Goal: Transaction & Acquisition: Book appointment/travel/reservation

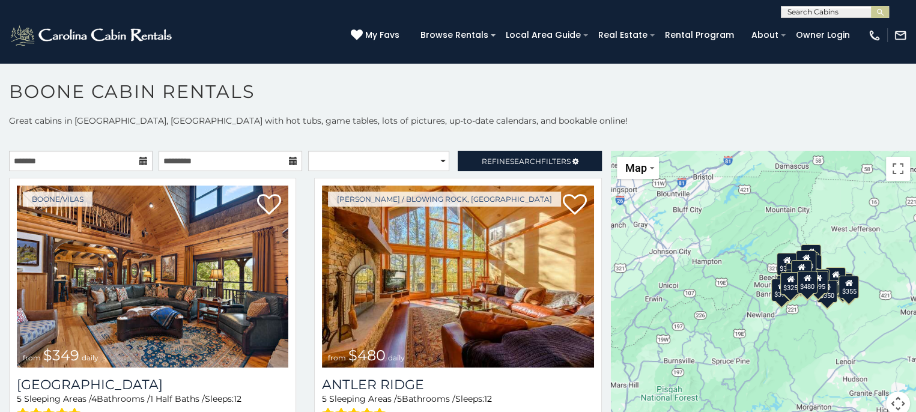
click at [643, 367] on div "$349 $480 $525 $315 $355 $675 $635 $930 $400 $451 $330 $400 $485 $460 $395 $255…" at bounding box center [763, 290] width 305 height 279
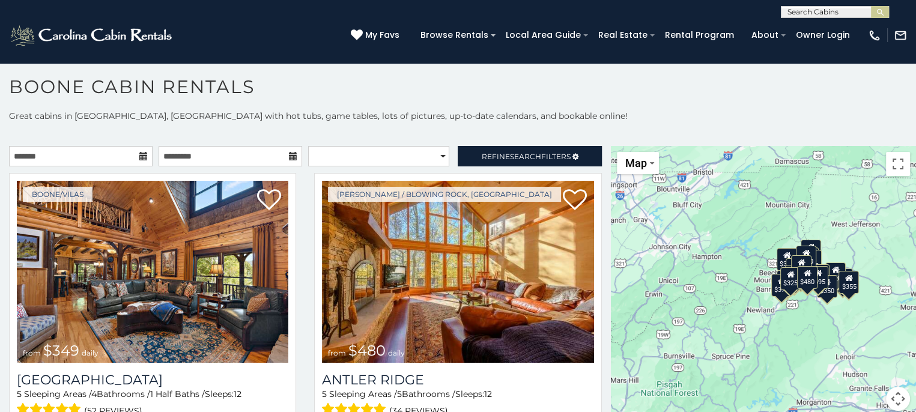
scroll to position [6, 0]
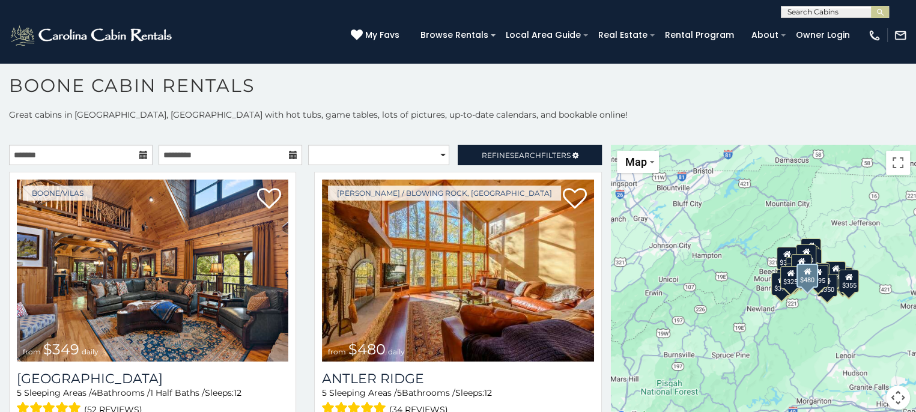
click at [598, 396] on div "Boone / Blowing Rock, NC from $480 daily Antler Ridge 5 Sleeping Areas / 5 Bath…" at bounding box center [457, 316] width 305 height 288
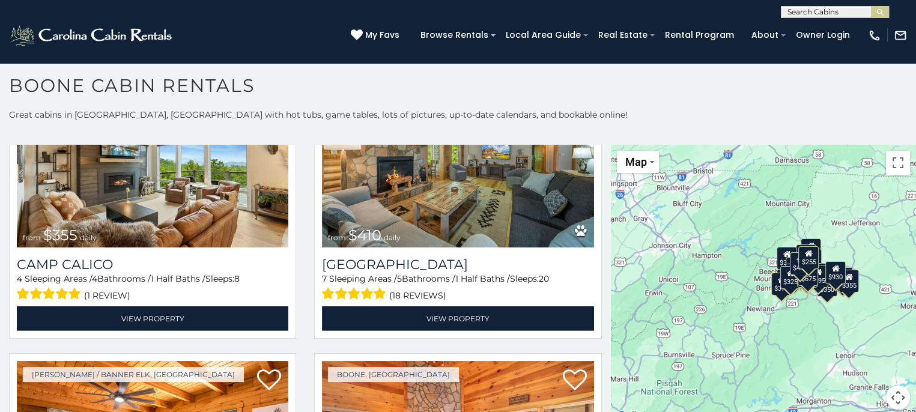
scroll to position [3906, 0]
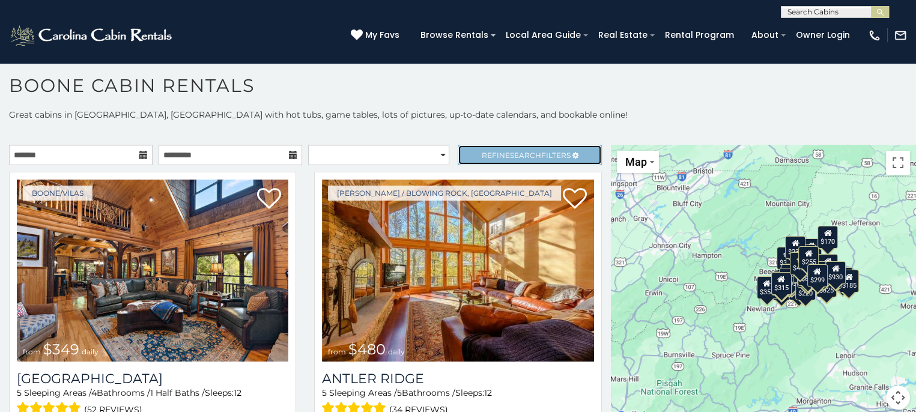
click at [478, 148] on link "Refine Search Filters" at bounding box center [530, 155] width 144 height 20
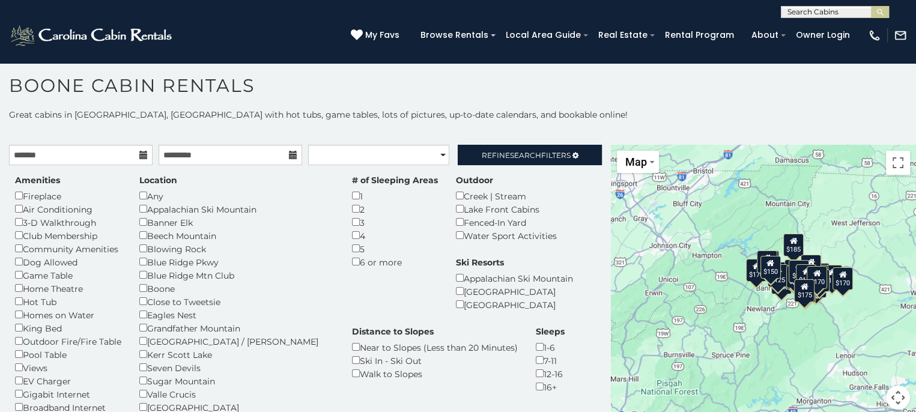
click at [791, 247] on div "$185" at bounding box center [793, 244] width 20 height 23
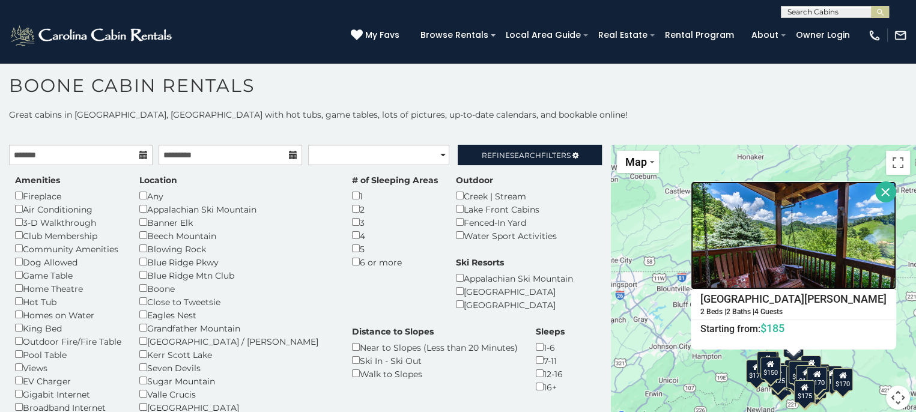
click at [791, 247] on img at bounding box center [793, 235] width 205 height 108
click at [875, 192] on button "Close" at bounding box center [885, 191] width 21 height 21
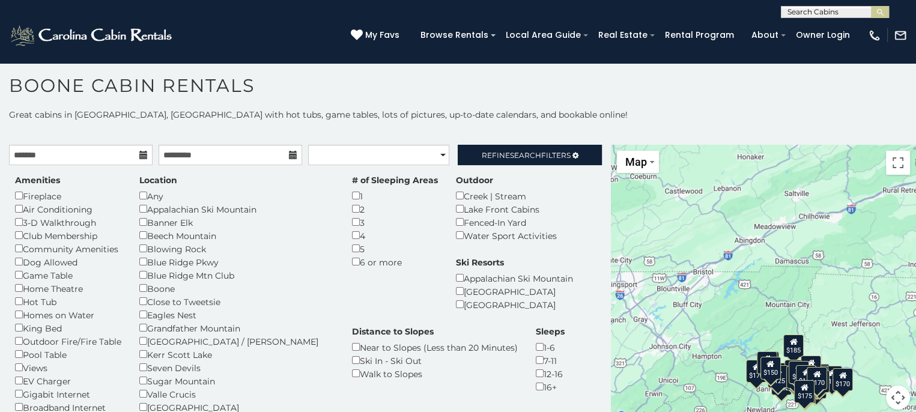
click at [789, 371] on div "$175" at bounding box center [799, 371] width 20 height 23
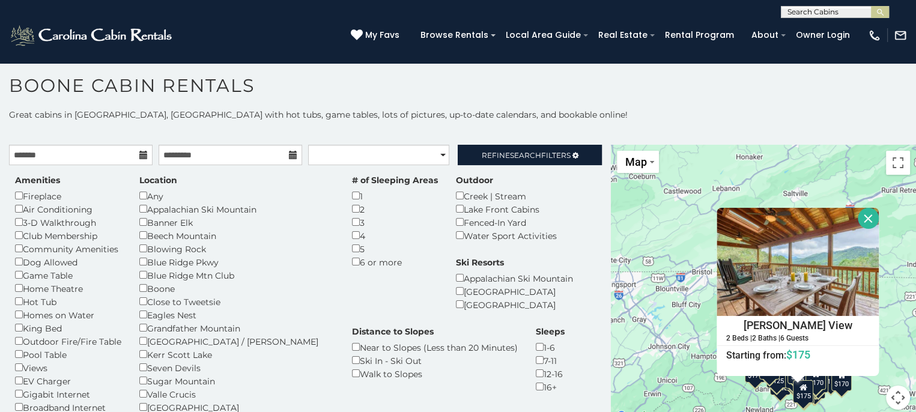
click at [862, 211] on button "Close" at bounding box center [868, 218] width 21 height 21
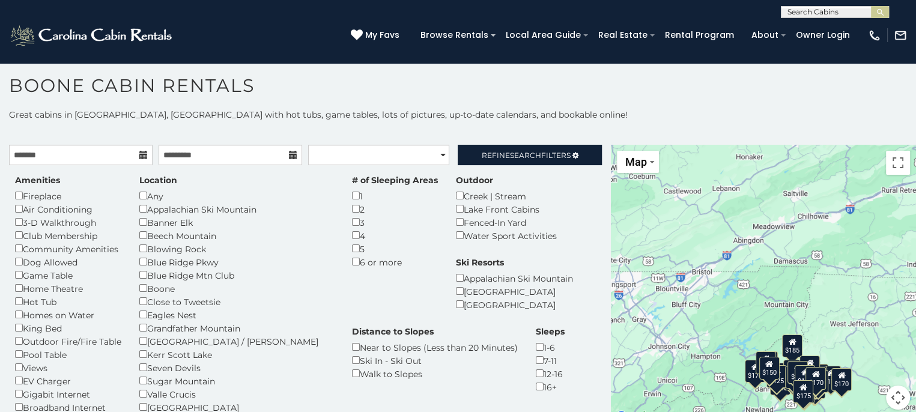
click at [862, 211] on div "$140 $125 $170 $170 $140 $185 $140 $200 $175 $150 $185 $115 $152 $140 $125 $125…" at bounding box center [763, 284] width 305 height 279
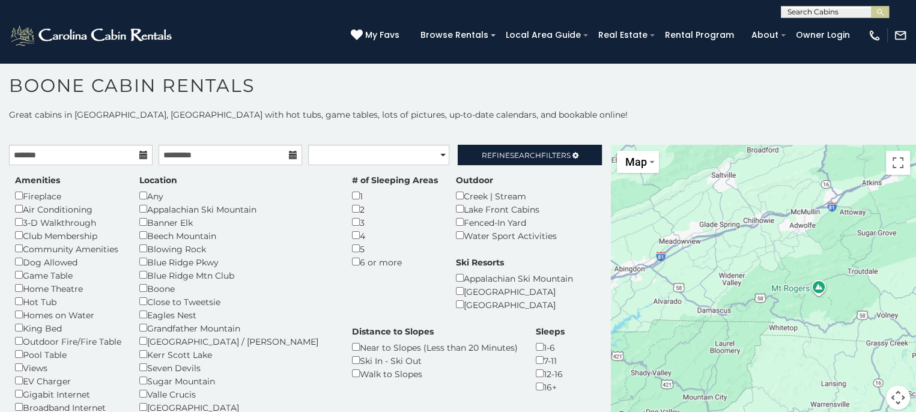
click at [765, 362] on div at bounding box center [763, 284] width 305 height 279
click at [902, 404] on gmp-internal-camera-control at bounding box center [898, 398] width 24 height 24
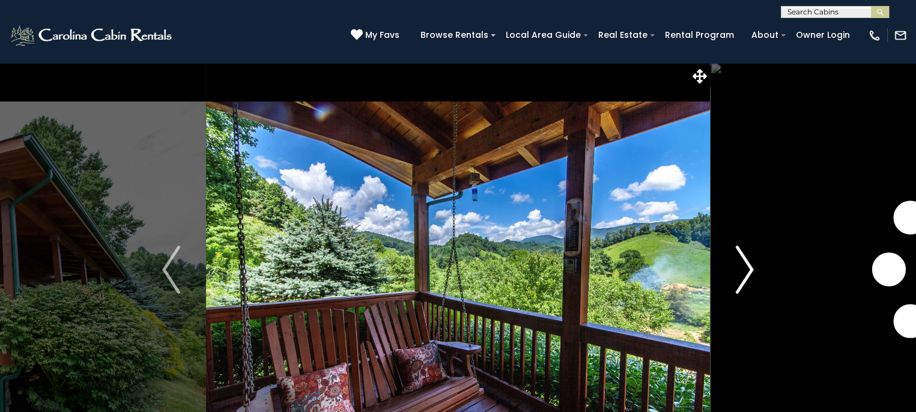
click at [751, 269] on img "Next" at bounding box center [745, 270] width 18 height 48
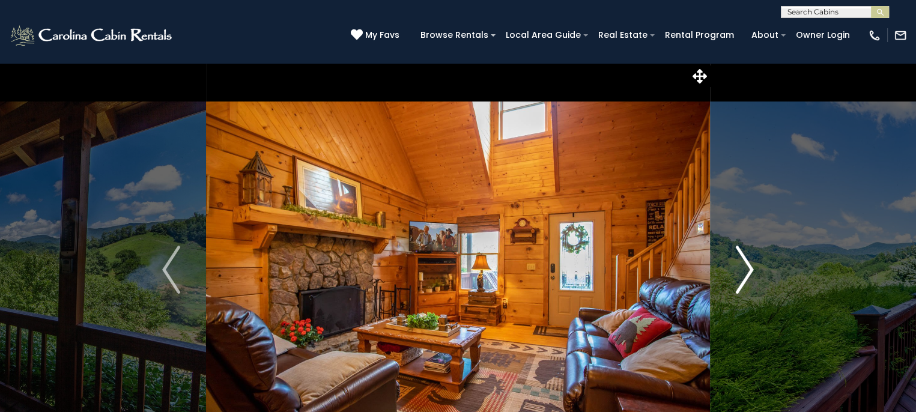
click at [751, 269] on img "Next" at bounding box center [745, 270] width 18 height 48
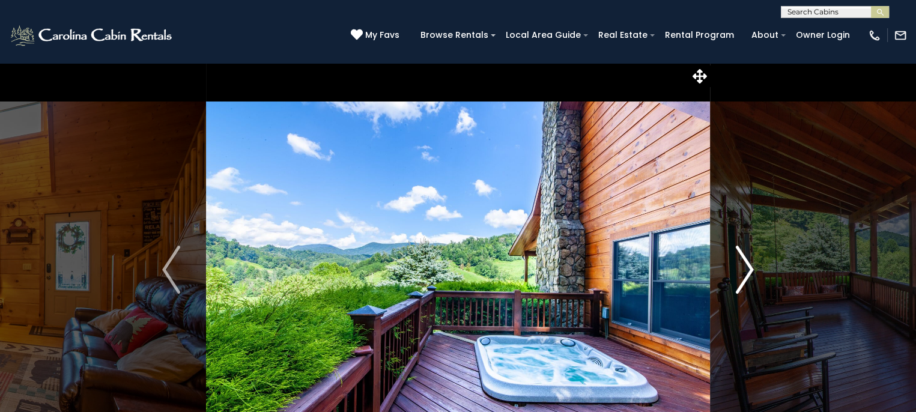
click at [751, 269] on img "Next" at bounding box center [745, 270] width 18 height 48
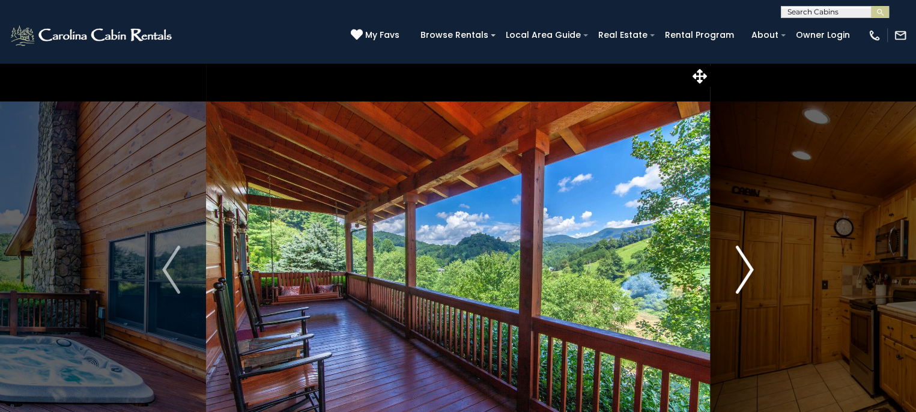
click at [751, 269] on img "Next" at bounding box center [745, 270] width 18 height 48
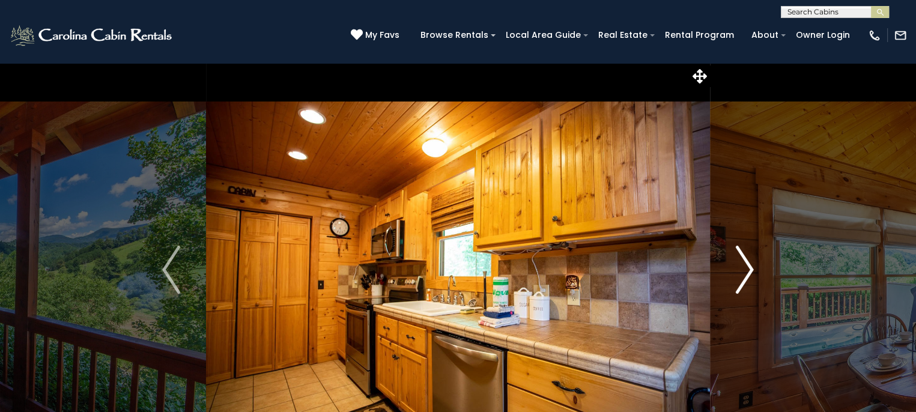
click at [751, 269] on img "Next" at bounding box center [745, 270] width 18 height 48
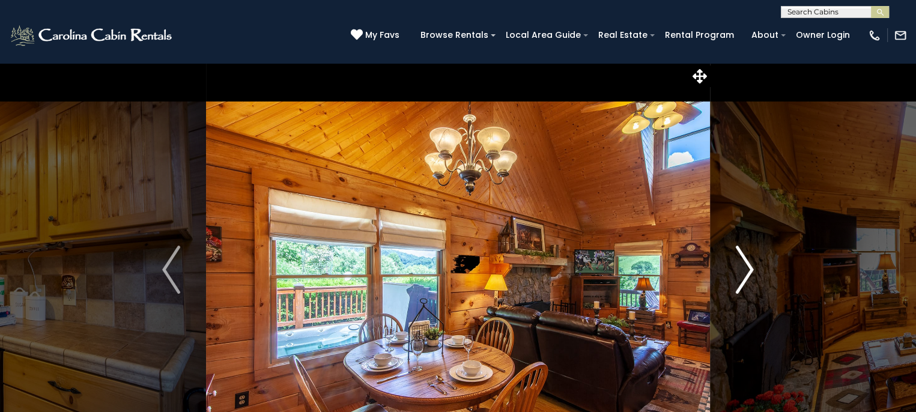
click at [751, 269] on img "Next" at bounding box center [745, 270] width 18 height 48
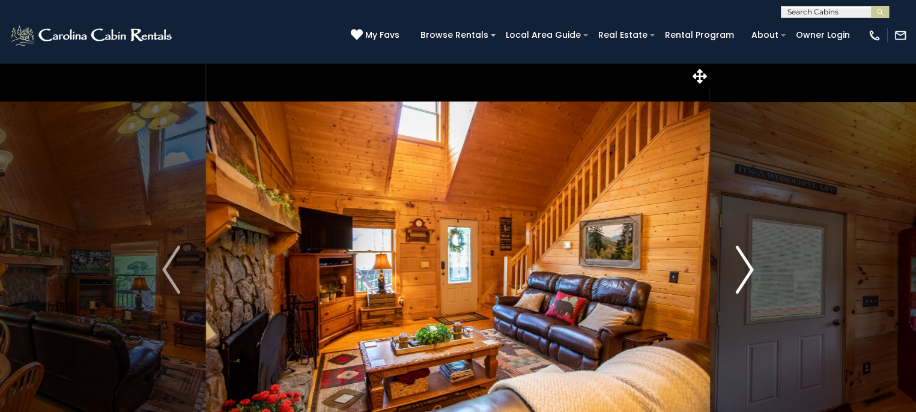
click at [751, 269] on img "Next" at bounding box center [745, 270] width 18 height 48
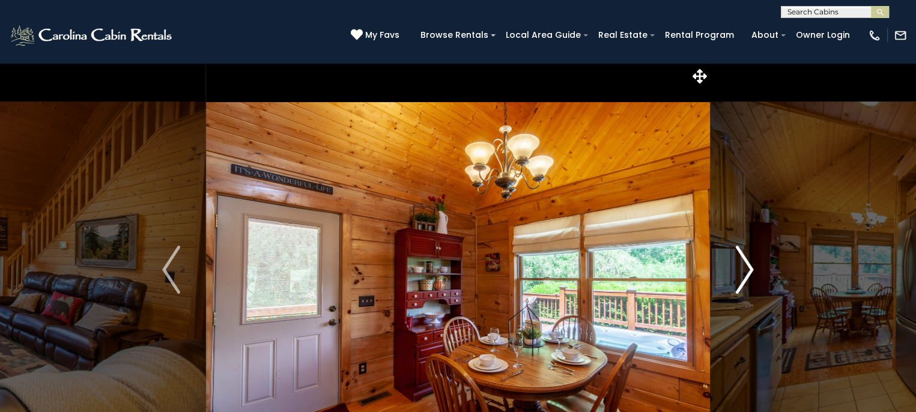
click at [751, 269] on img "Next" at bounding box center [745, 270] width 18 height 48
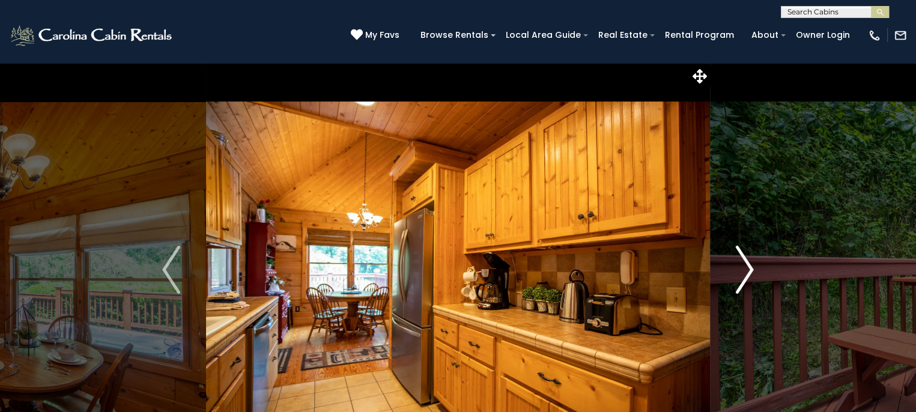
click at [751, 269] on img "Next" at bounding box center [745, 270] width 18 height 48
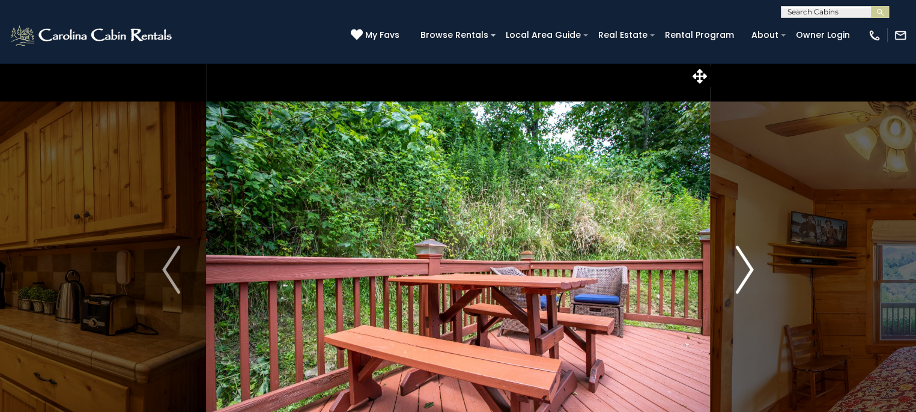
click at [751, 269] on img "Next" at bounding box center [745, 270] width 18 height 48
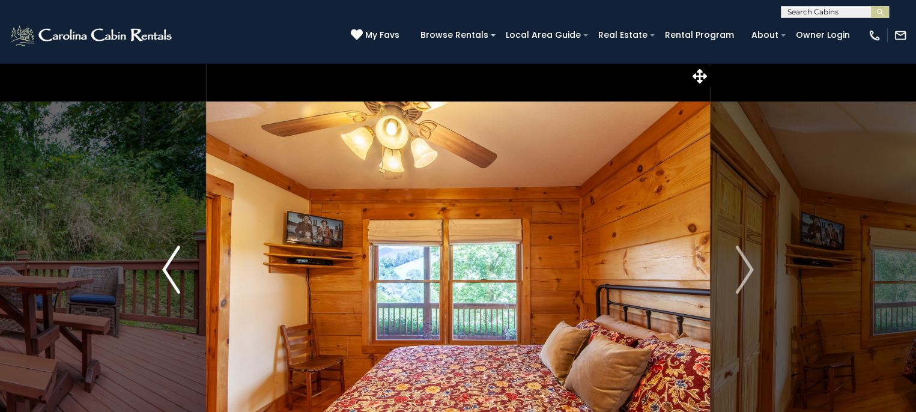
click at [172, 271] on img "Previous" at bounding box center [171, 270] width 18 height 48
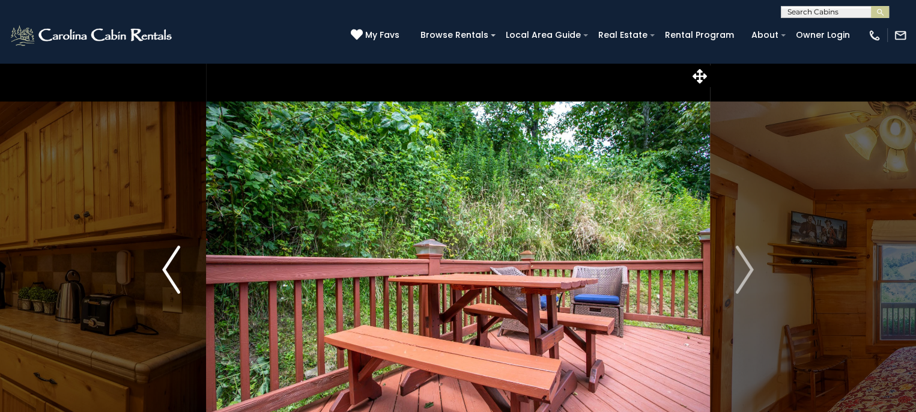
click at [172, 271] on img "Previous" at bounding box center [171, 270] width 18 height 48
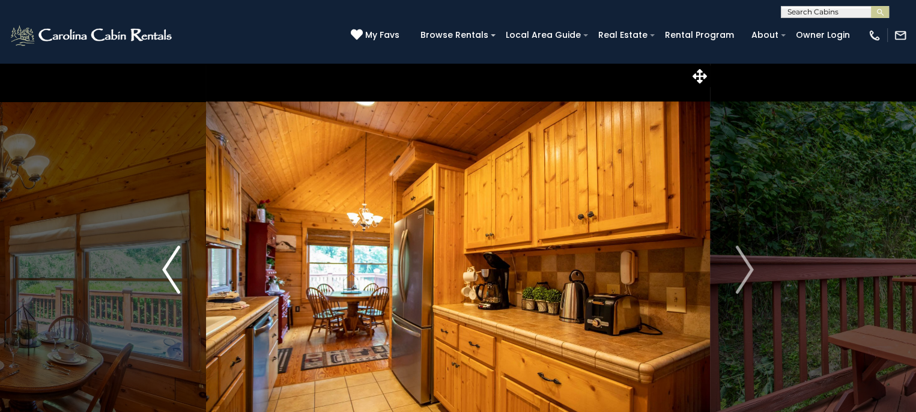
click at [172, 271] on img "Previous" at bounding box center [171, 270] width 18 height 48
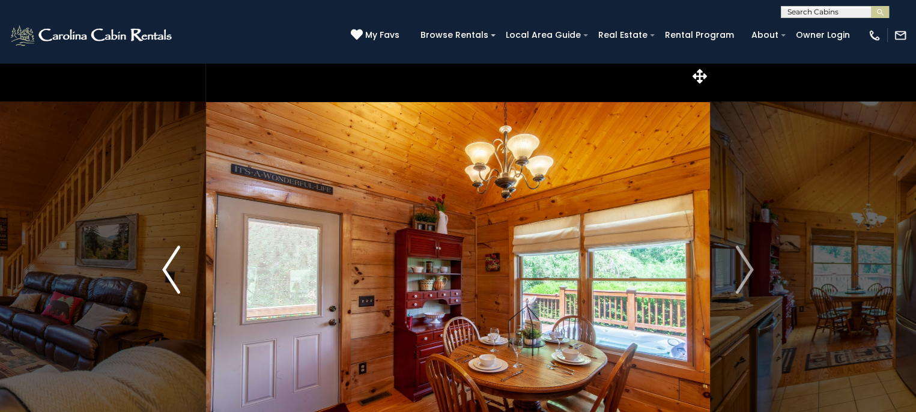
click at [172, 271] on img "Previous" at bounding box center [171, 270] width 18 height 48
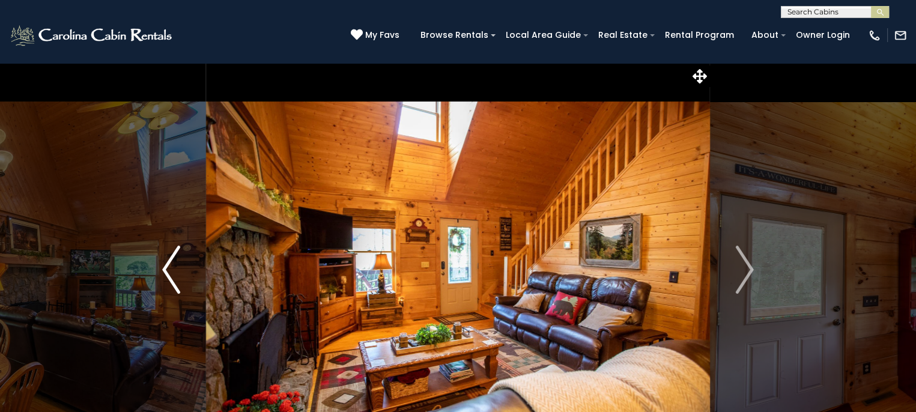
click at [172, 271] on img "Previous" at bounding box center [171, 270] width 18 height 48
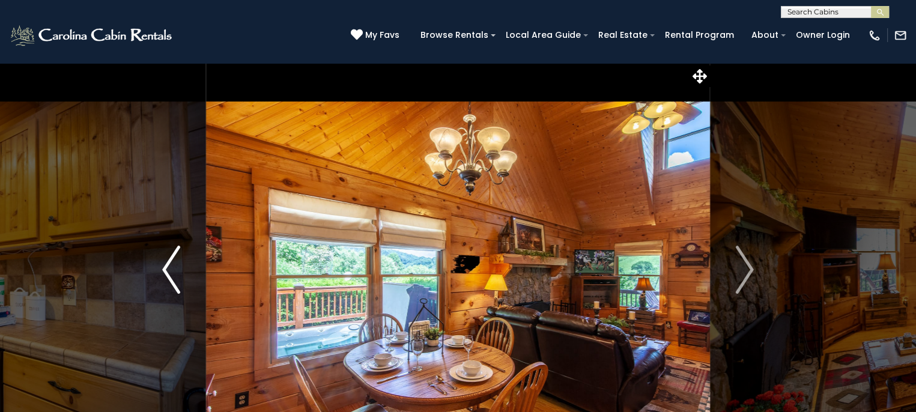
click at [172, 271] on img "Previous" at bounding box center [171, 270] width 18 height 48
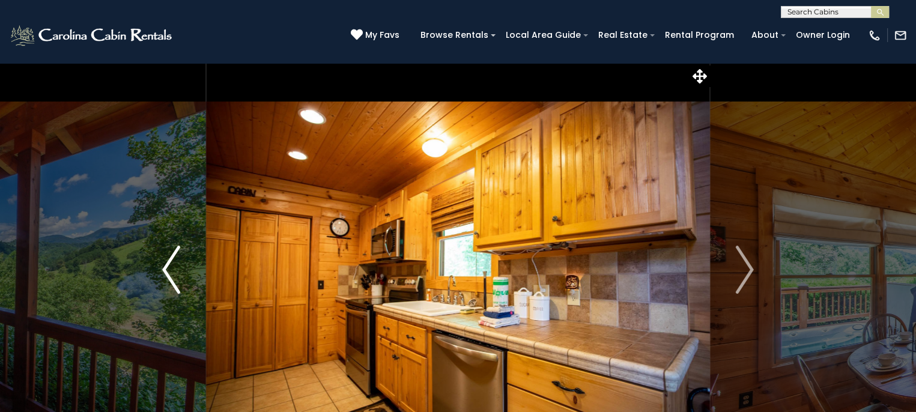
click at [172, 271] on img "Previous" at bounding box center [171, 270] width 18 height 48
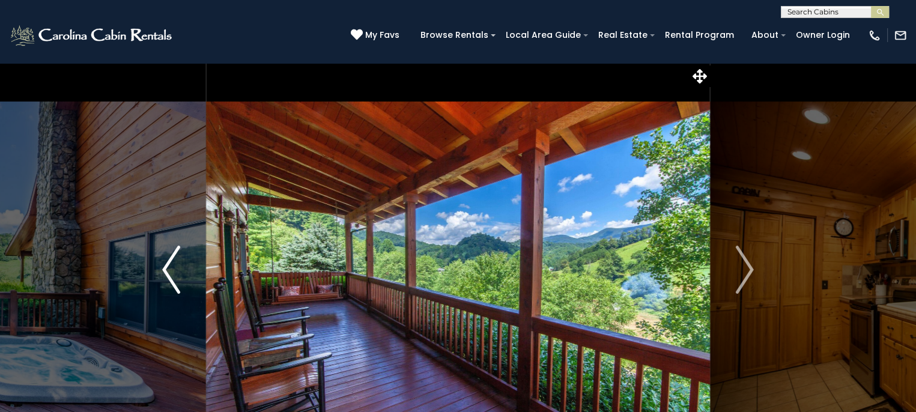
click at [172, 271] on img "Previous" at bounding box center [171, 270] width 18 height 48
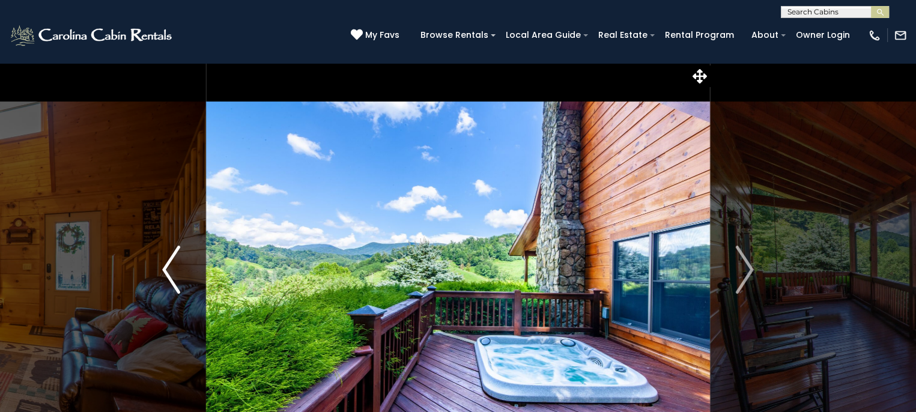
click at [172, 271] on img "Previous" at bounding box center [171, 270] width 18 height 48
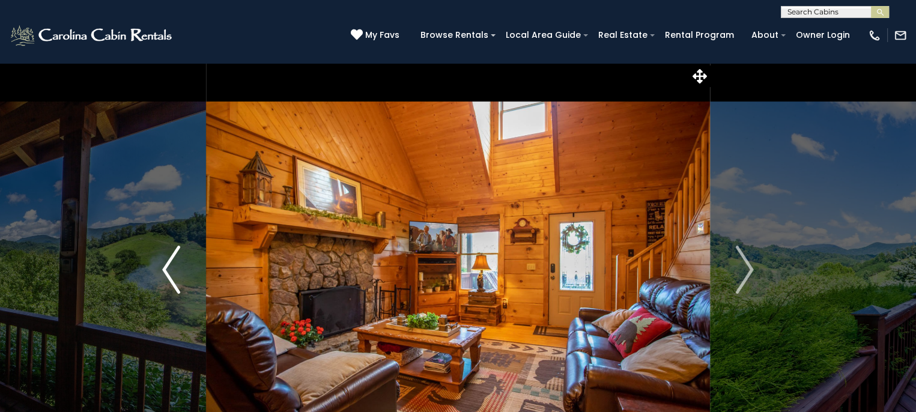
click at [172, 271] on img "Previous" at bounding box center [171, 270] width 18 height 48
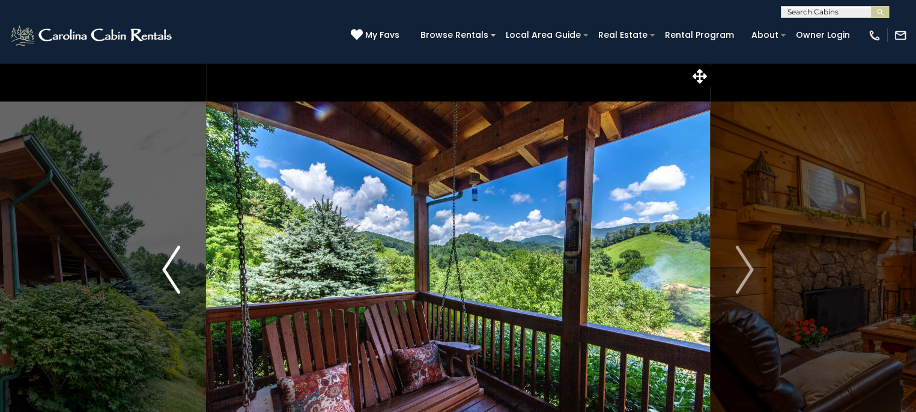
click at [172, 271] on img "Previous" at bounding box center [171, 270] width 18 height 48
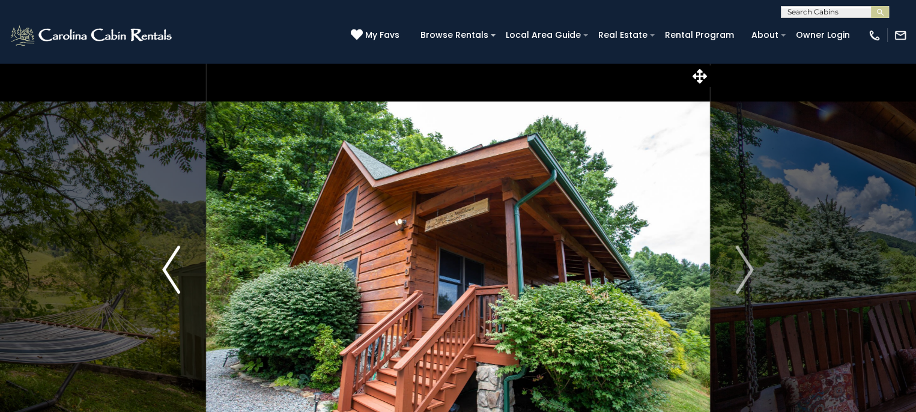
click at [172, 271] on img "Previous" at bounding box center [171, 270] width 18 height 48
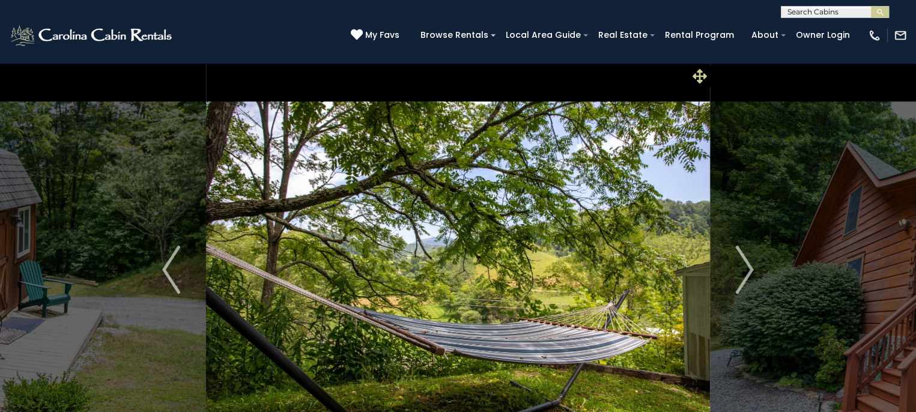
click at [702, 71] on icon at bounding box center [700, 76] width 14 height 14
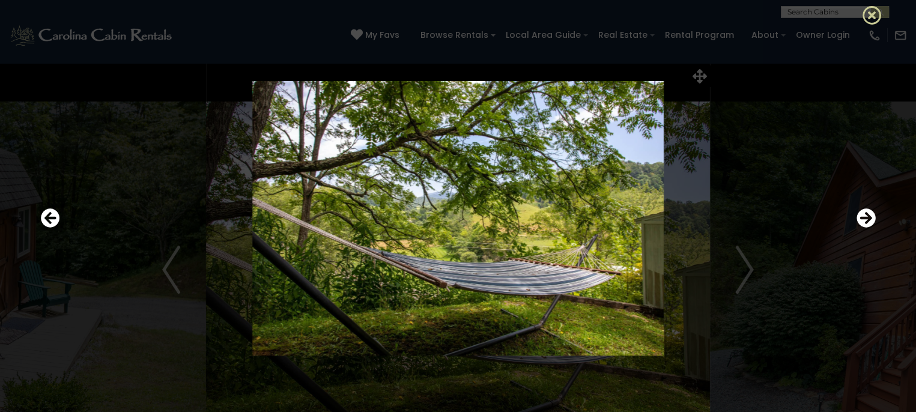
click at [874, 9] on icon at bounding box center [872, 14] width 19 height 19
